Goal: Transaction & Acquisition: Purchase product/service

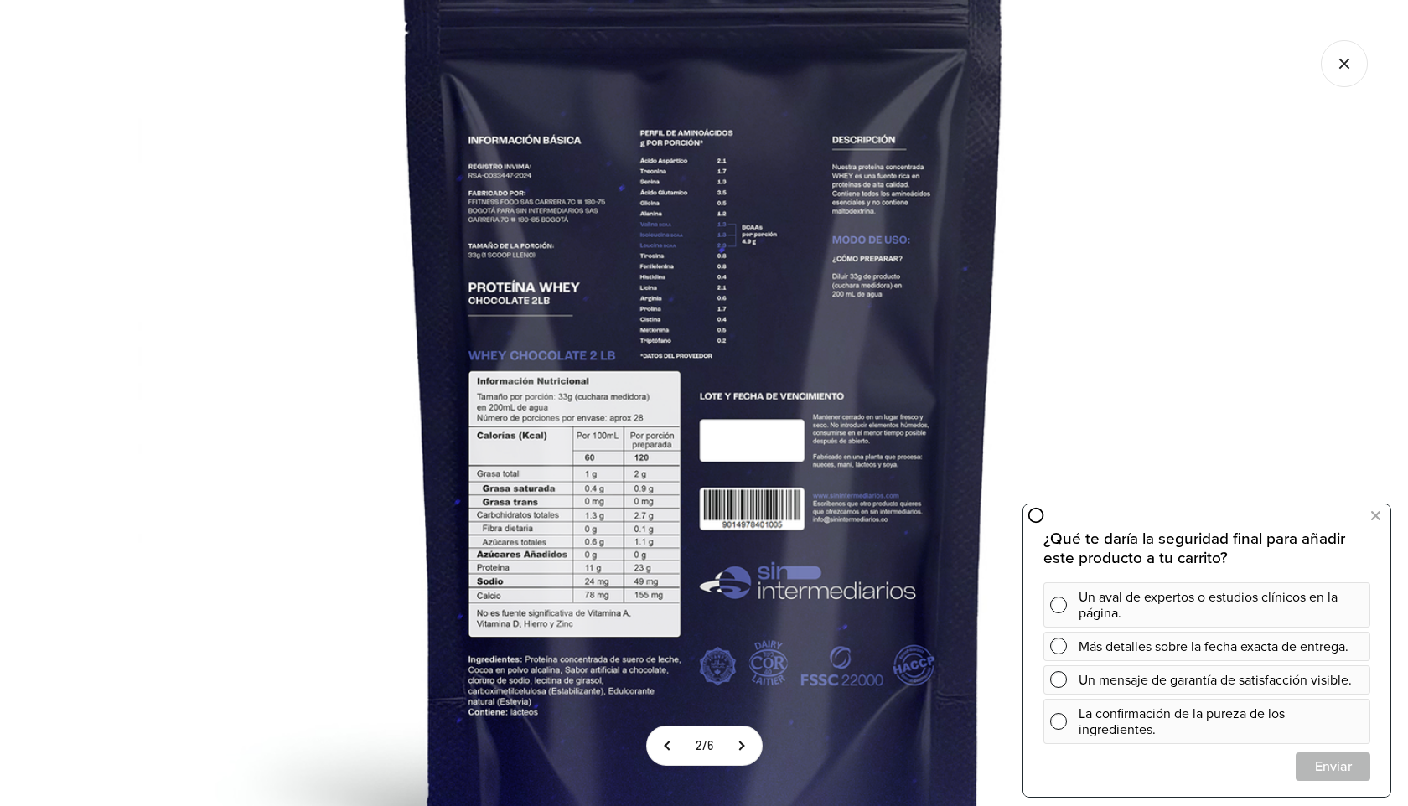
scroll to position [0, 612]
click at [1333, 75] on icon "Cerrar galería" at bounding box center [1344, 63] width 47 height 47
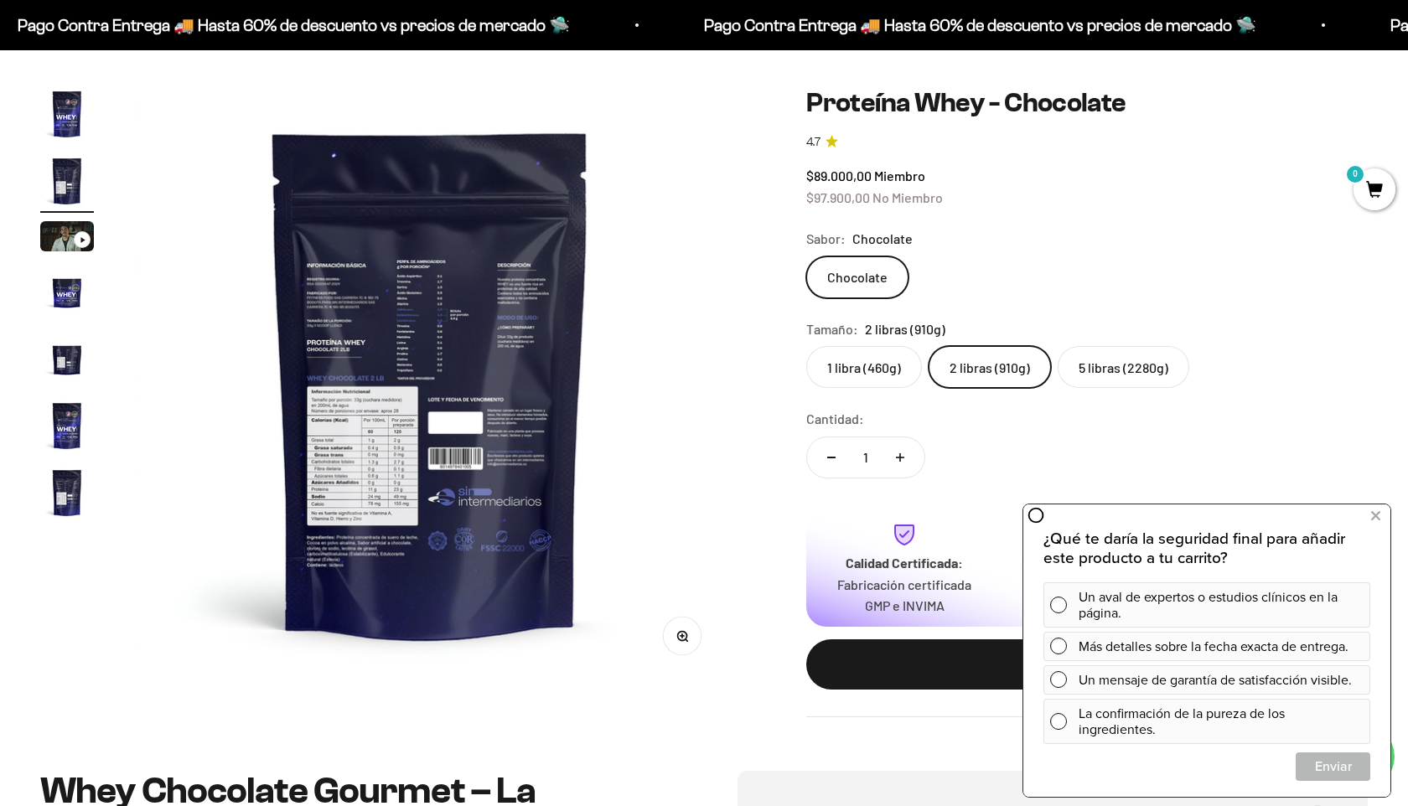
click at [1289, 258] on div "Chocolate" at bounding box center [1086, 277] width 561 height 42
click at [1374, 515] on icon at bounding box center [1375, 516] width 9 height 22
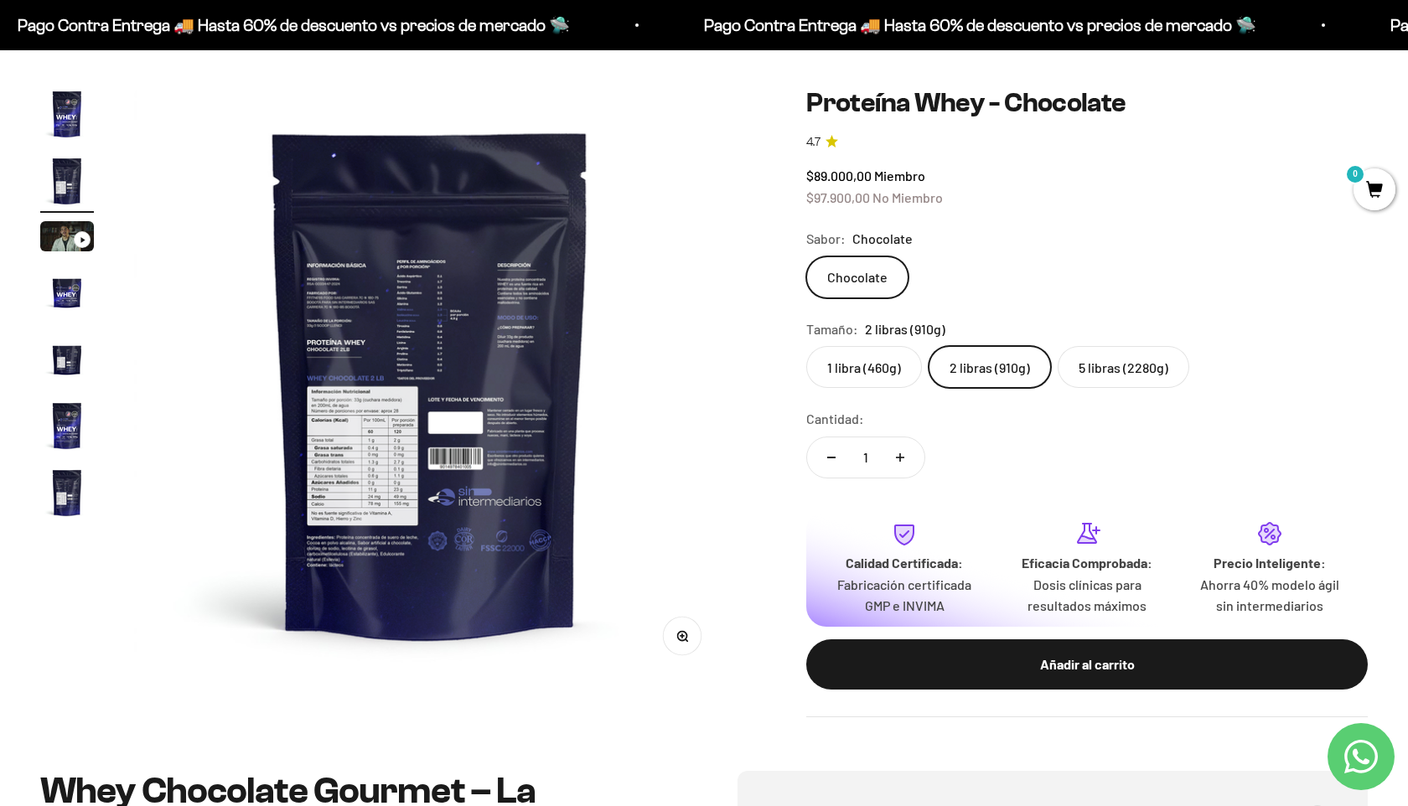
scroll to position [0, 0]
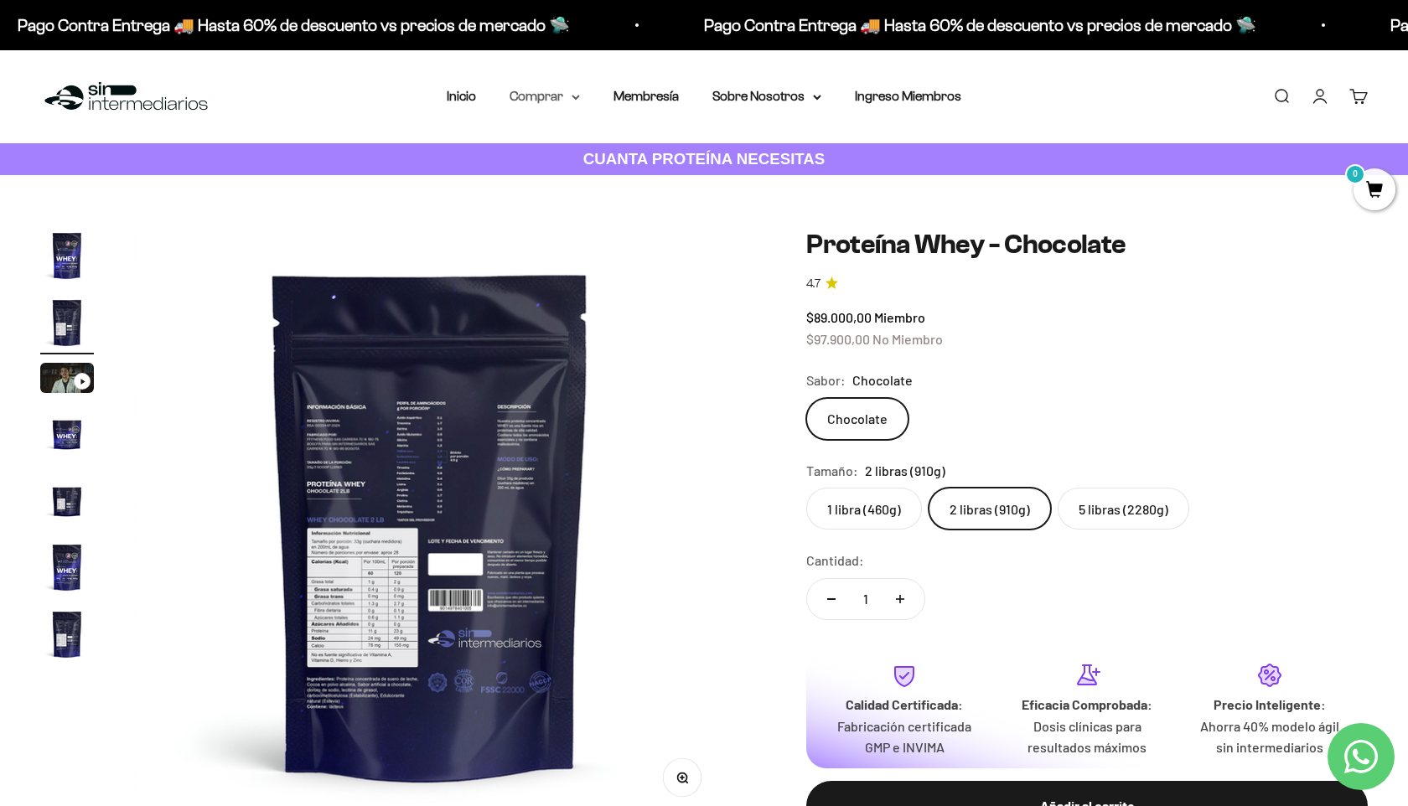
click at [566, 91] on summary "Comprar" at bounding box center [544, 96] width 70 height 22
click at [670, 151] on div "Proteínas Ver Todos Whey Iso Vegan" at bounding box center [588, 196] width 185 height 149
click at [626, 158] on summary "Proteínas" at bounding box center [589, 150] width 138 height 22
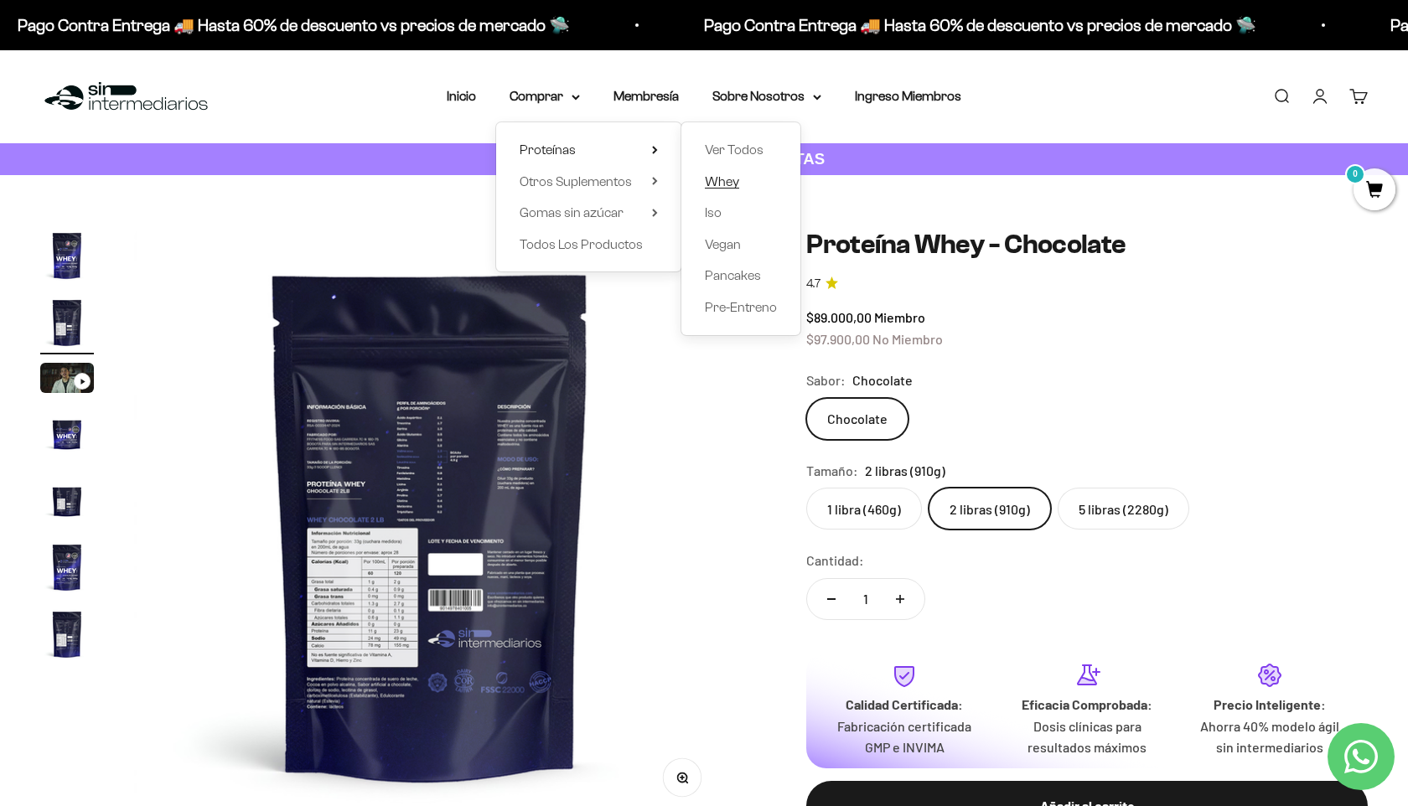
click at [722, 184] on span "Whey" at bounding box center [722, 181] width 34 height 14
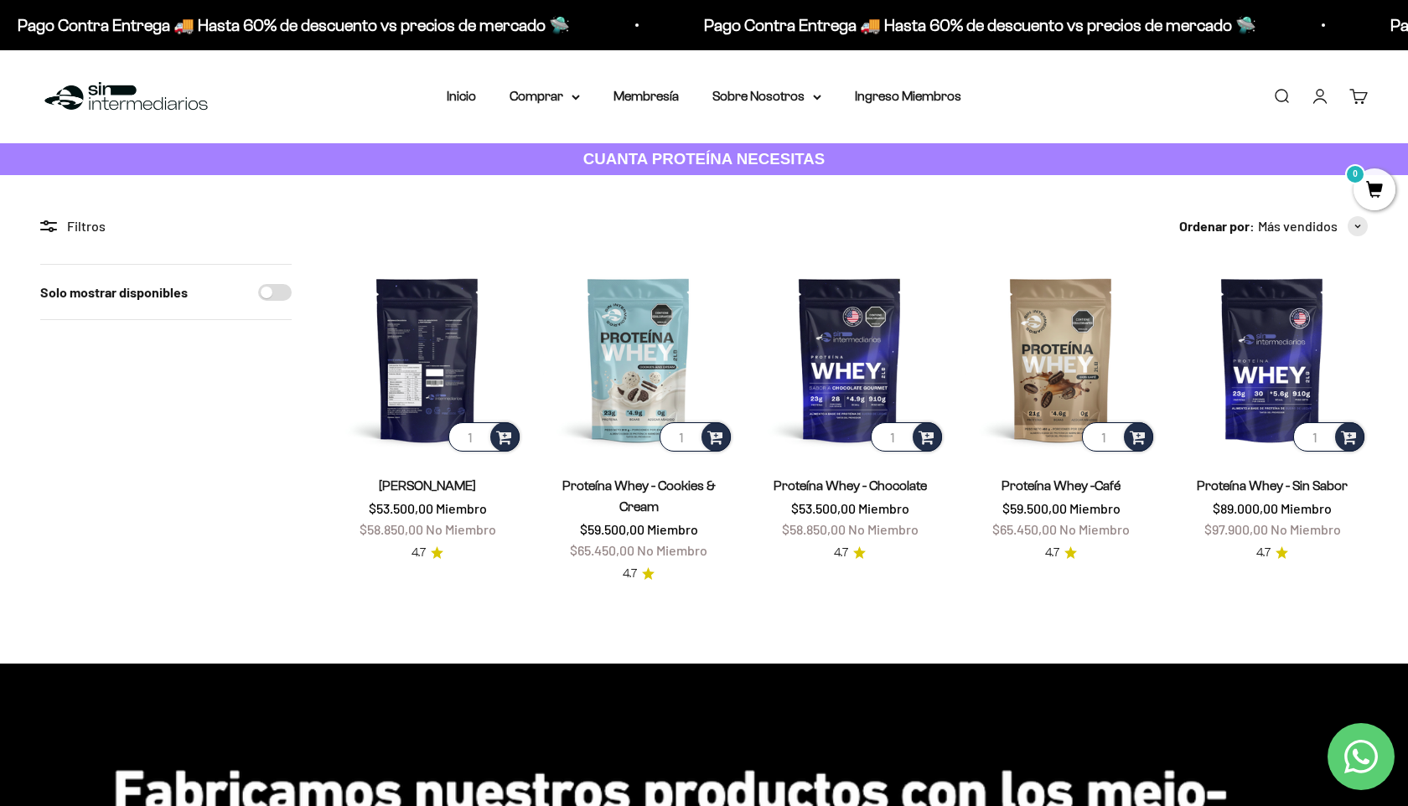
click at [436, 321] on img at bounding box center [427, 359] width 191 height 191
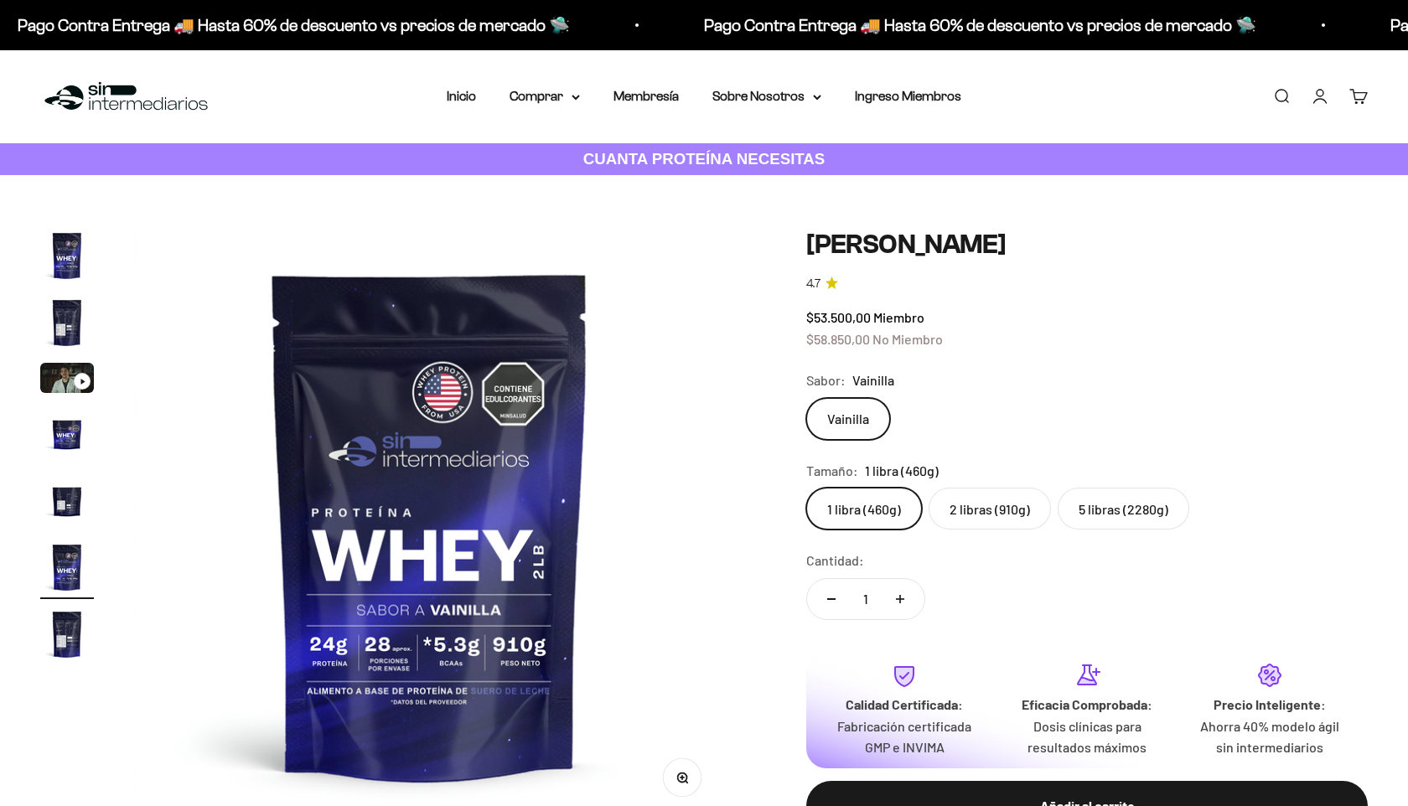
scroll to position [0, 3060]
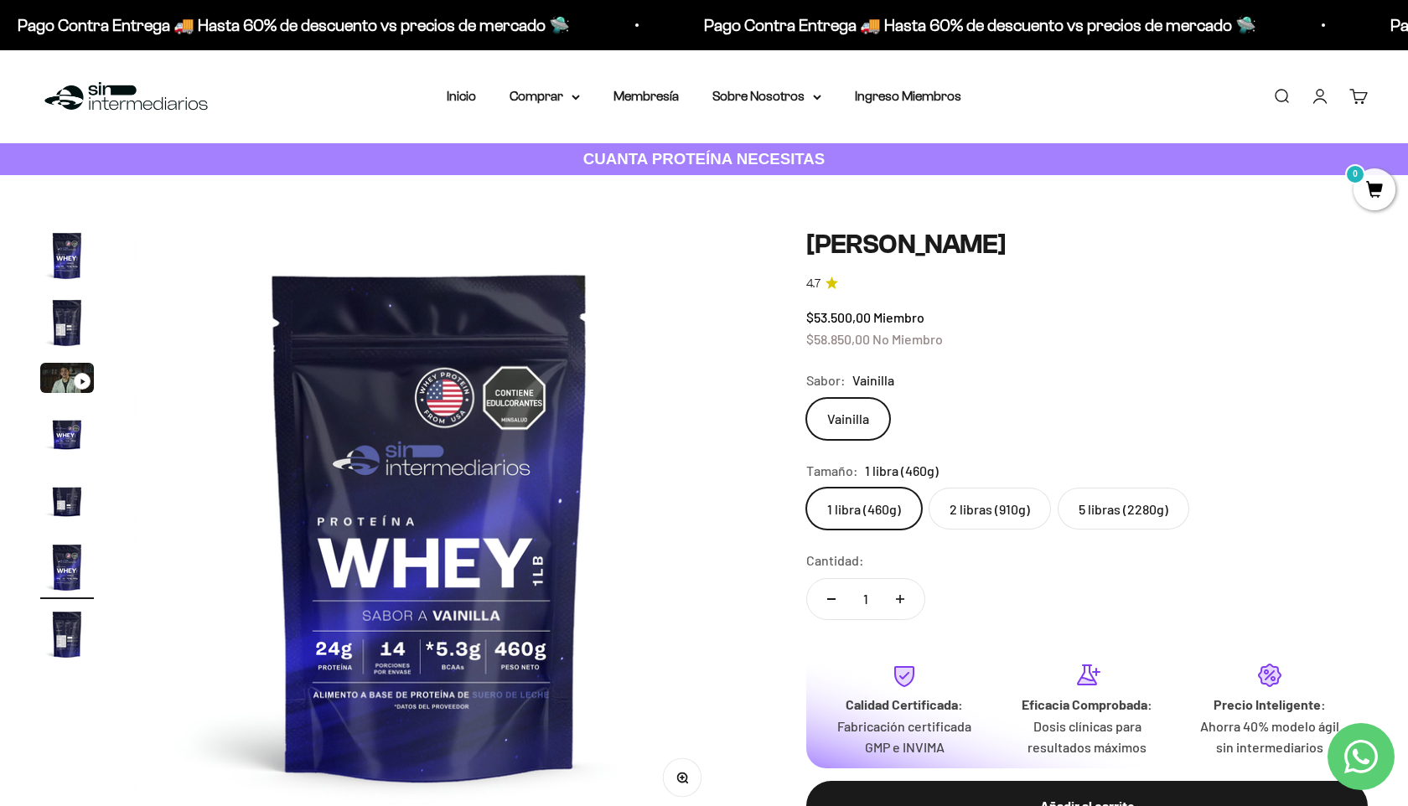
click at [975, 514] on label "2 libras (910g)" at bounding box center [989, 509] width 122 height 42
click at [806, 488] on input "2 libras (910g)" at bounding box center [805, 487] width 1 height 1
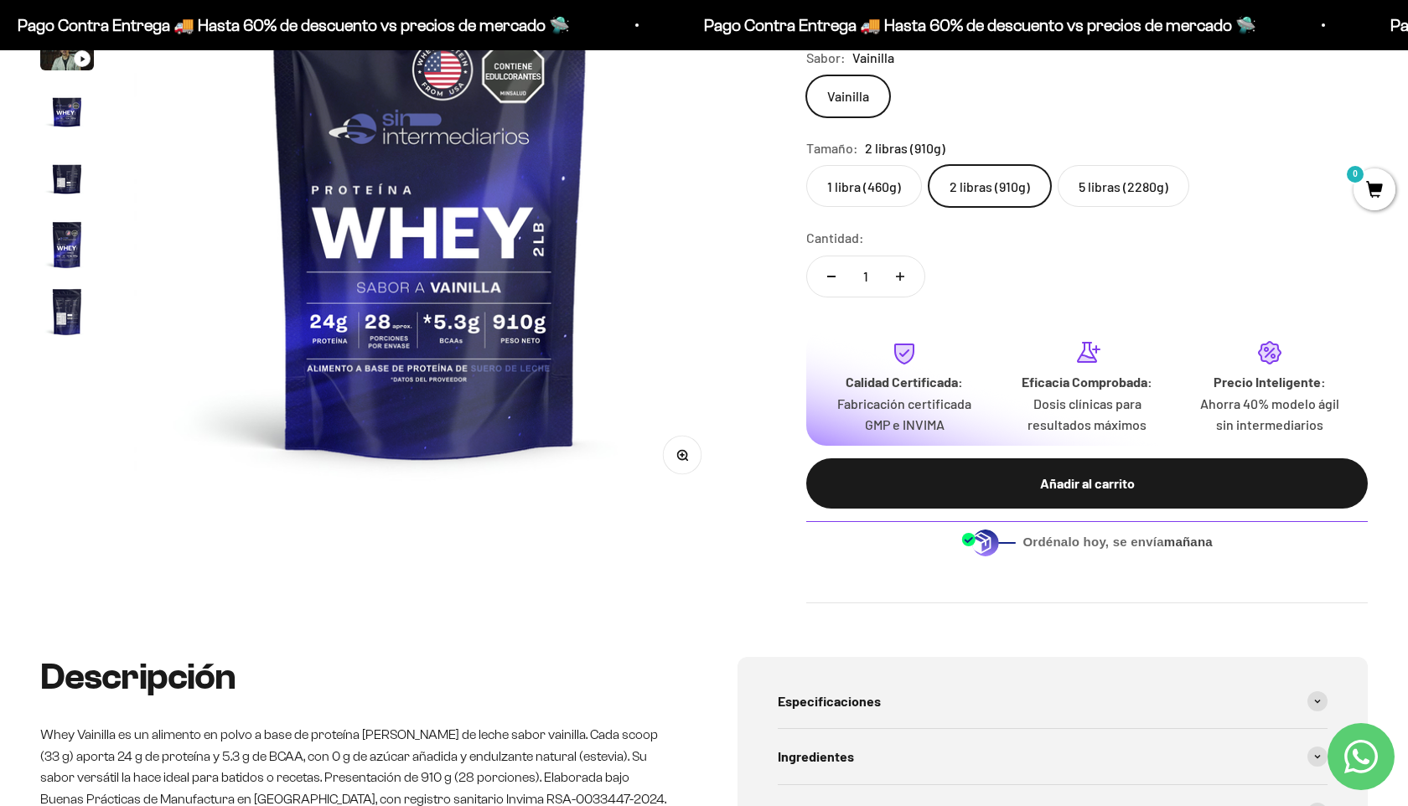
scroll to position [327, 0]
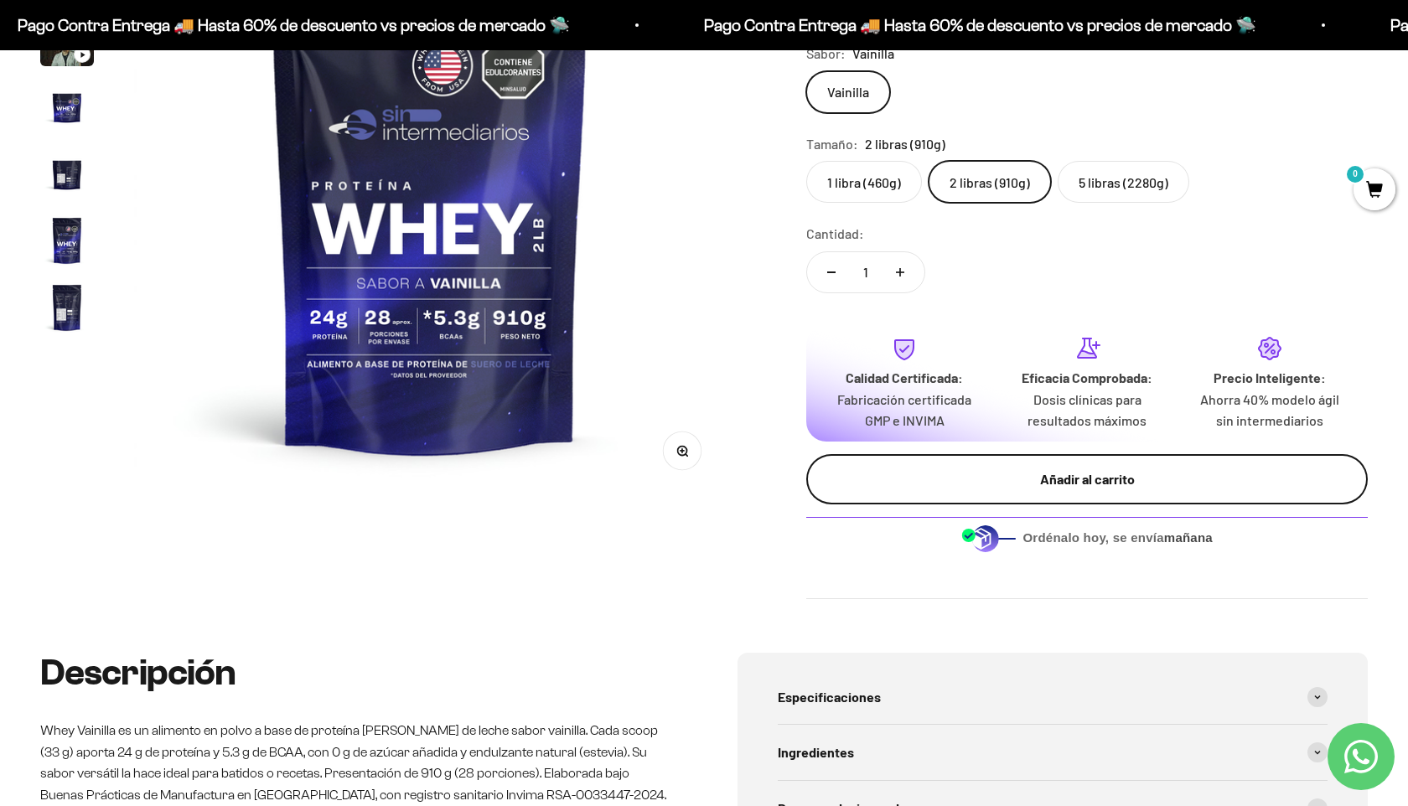
click at [1041, 476] on div "Añadir al carrito" at bounding box center [1087, 479] width 494 height 22
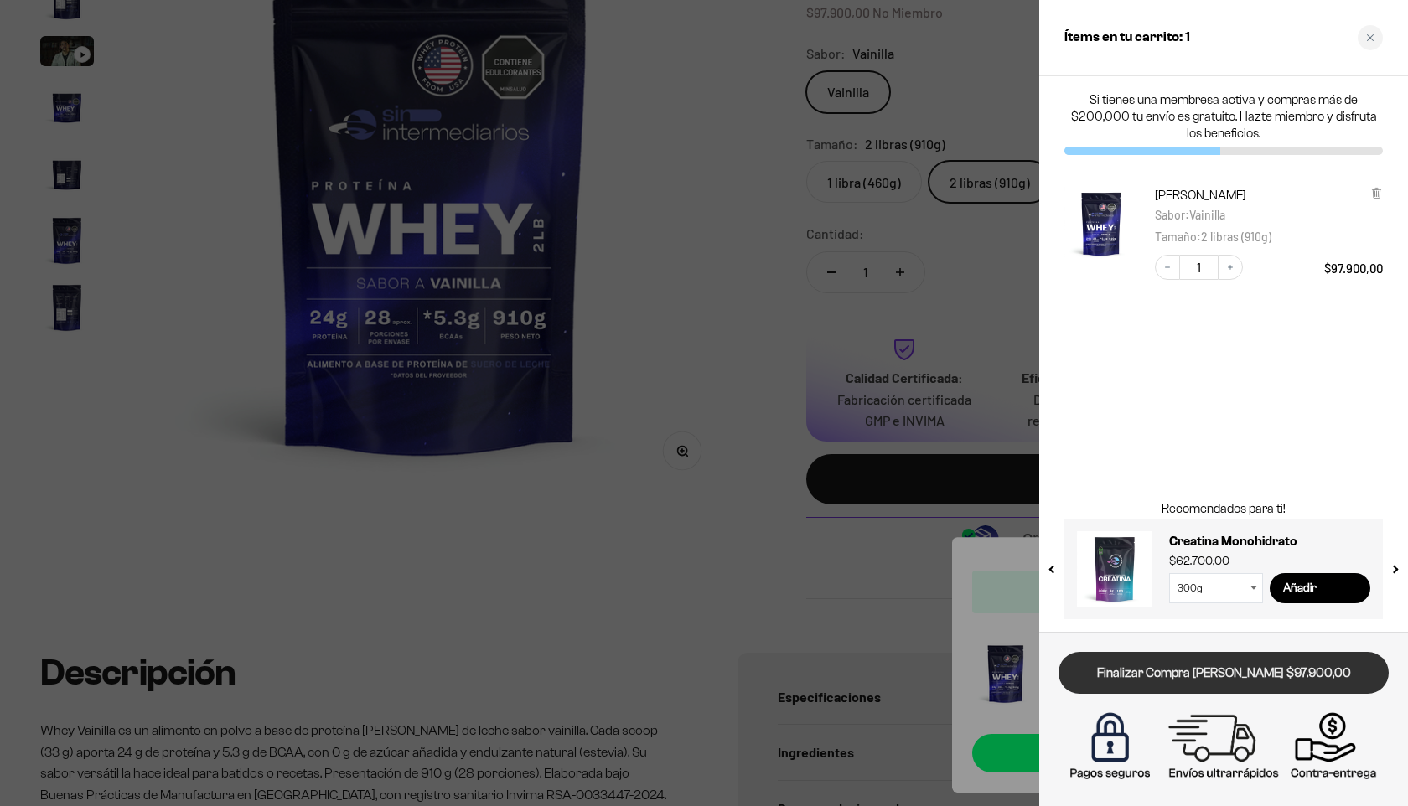
click at [1203, 666] on link "Finalizar Compra Segura $97.900,00" at bounding box center [1223, 673] width 330 height 43
